Goal: Find specific page/section: Find specific page/section

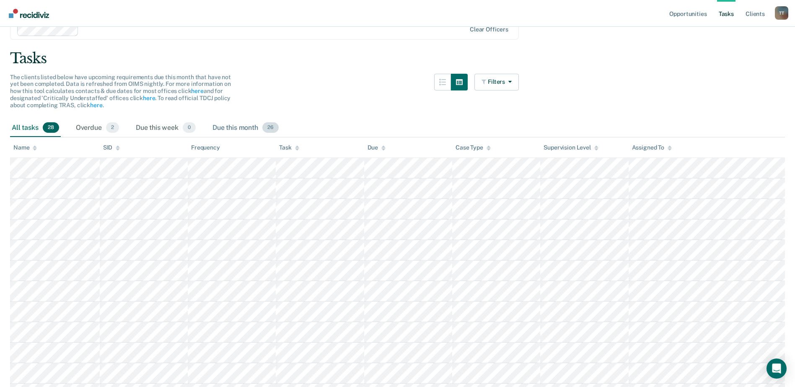
scroll to position [42, 0]
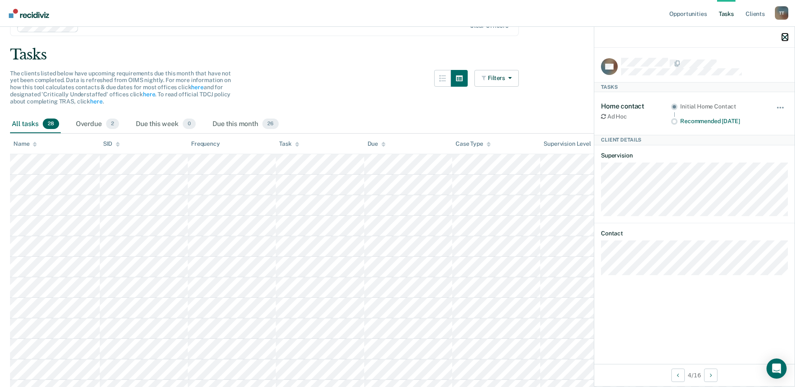
click at [782, 36] on icon "button" at bounding box center [785, 37] width 6 height 6
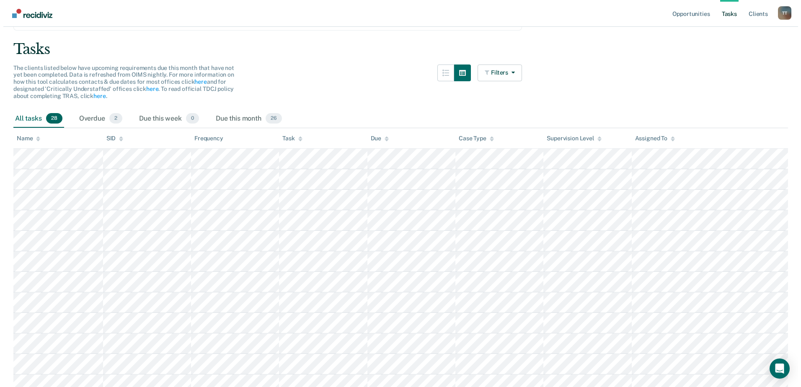
scroll to position [0, 0]
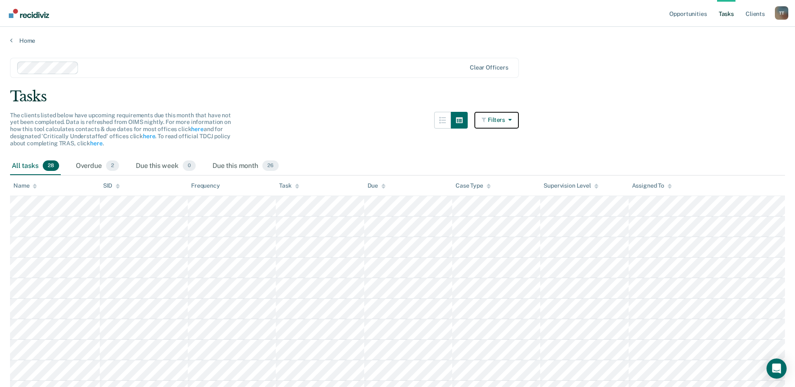
click at [501, 122] on button "Filters" at bounding box center [496, 120] width 44 height 17
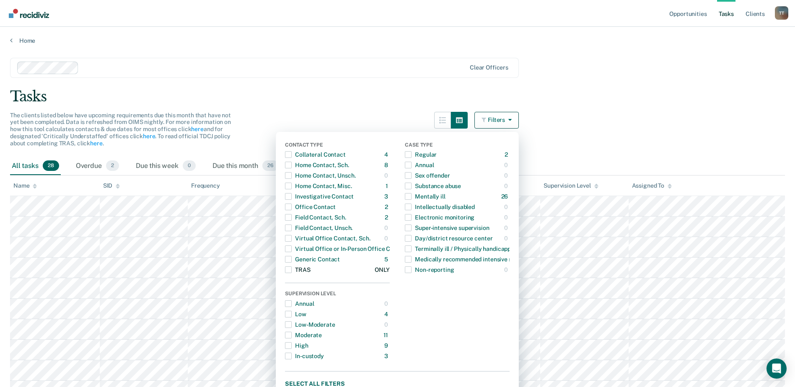
click at [297, 269] on div "TRAS" at bounding box center [297, 269] width 25 height 13
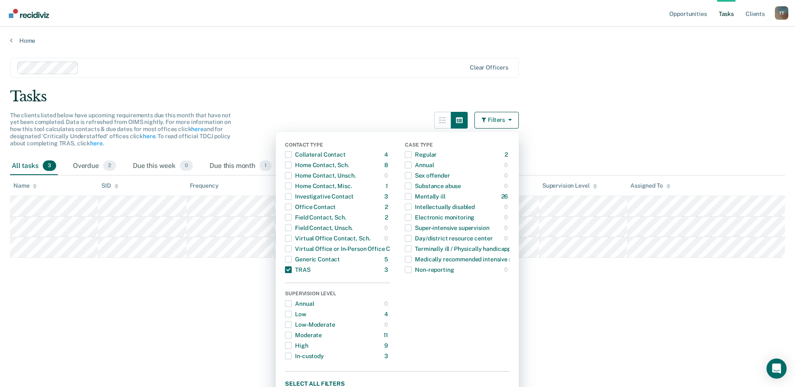
click at [547, 273] on main "Clear officers Tasks The clients listed below have upcoming requirements due th…" at bounding box center [397, 214] width 795 height 340
